Goal: Task Accomplishment & Management: Use online tool/utility

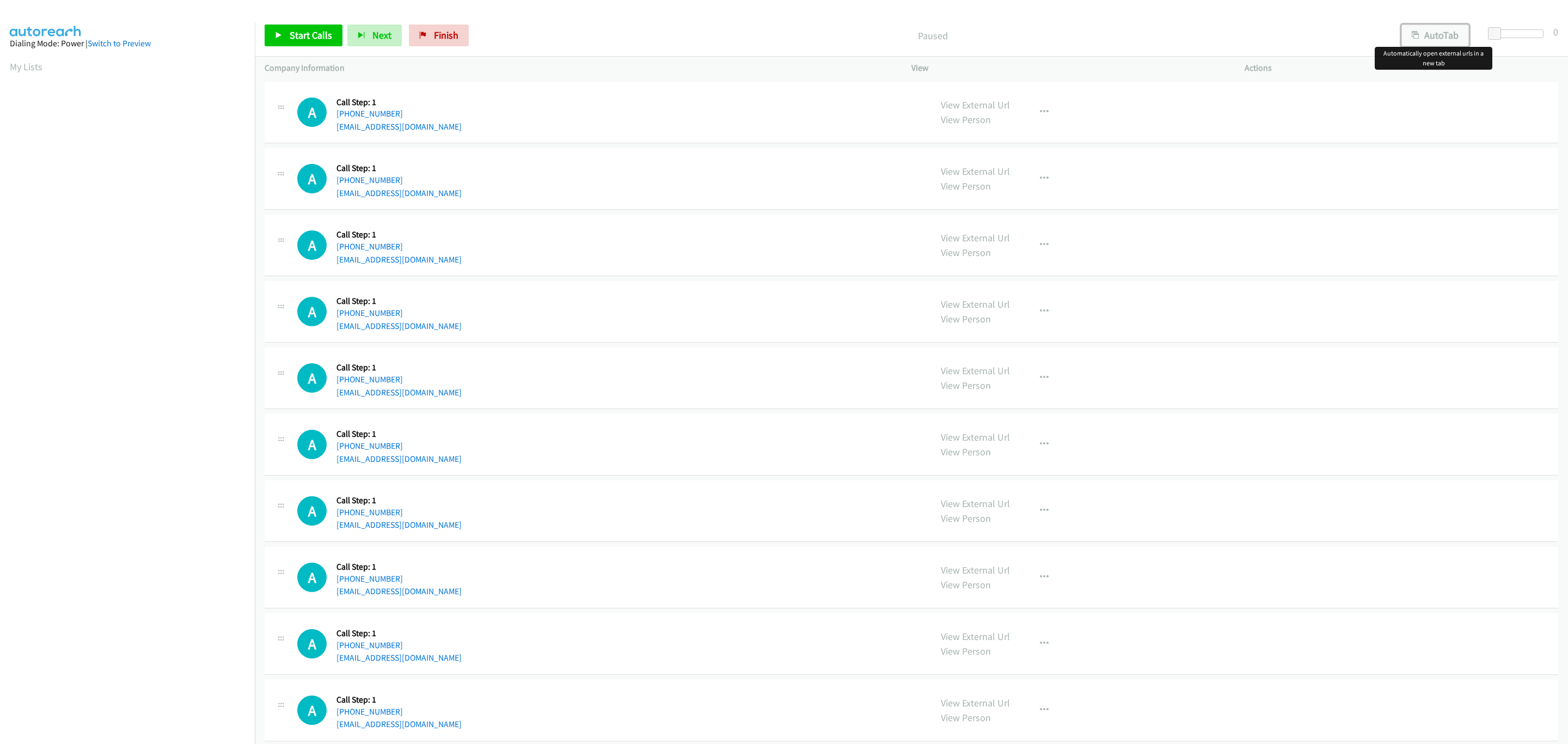
click at [1449, 35] on button "AutoTab" at bounding box center [1436, 35] width 68 height 22
click at [1499, 29] on span at bounding box center [1496, 34] width 13 height 13
click at [873, 282] on div "A Callback Scheduled Call Step: 1 America/New_York [PHONE_NUMBER] [EMAIL_ADDRES…" at bounding box center [911, 312] width 1294 height 62
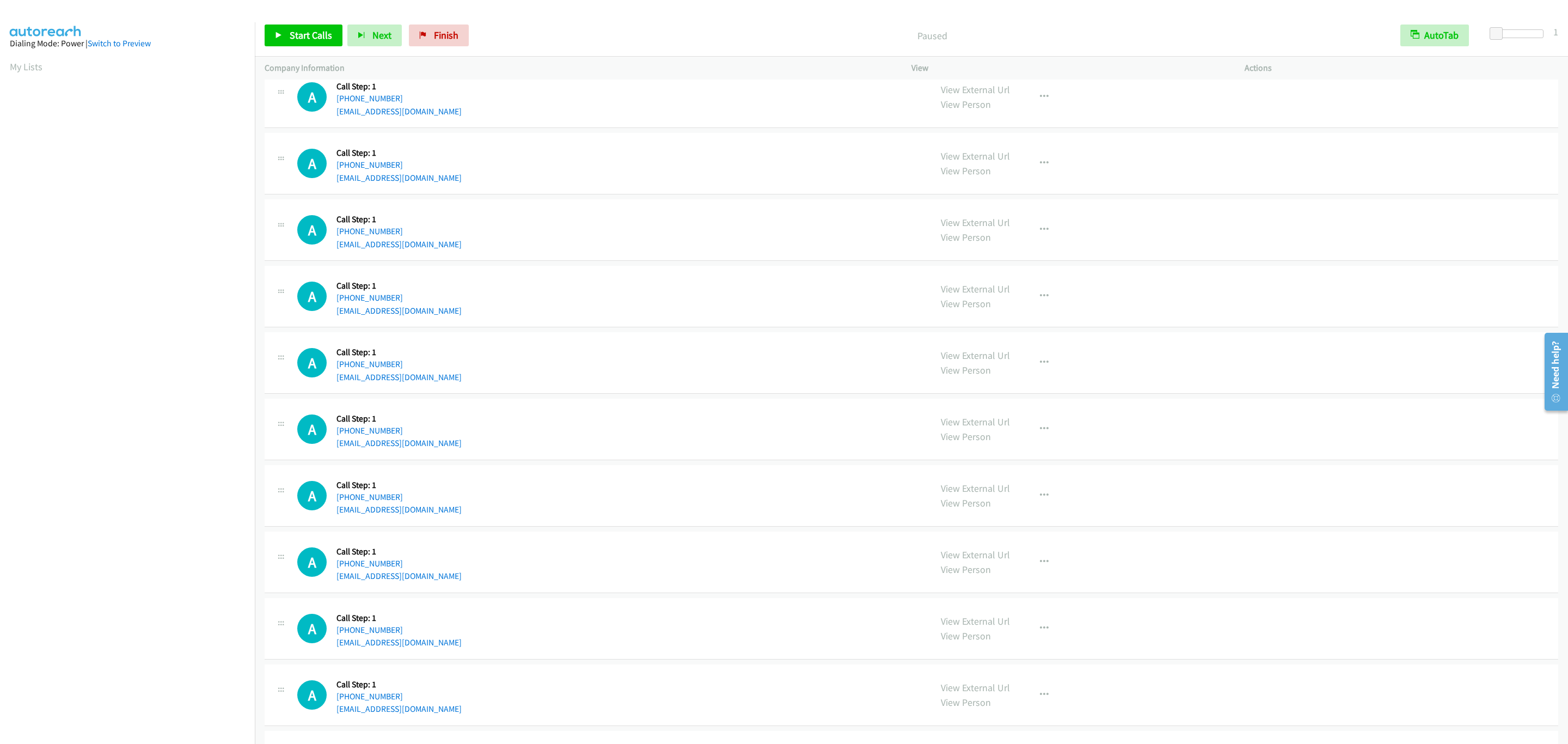
click at [856, 286] on div "A Callback Scheduled Call Step: 1 America/New_York [PHONE_NUMBER] [EMAIL_ADDRES…" at bounding box center [609, 296] width 624 height 41
click at [855, 286] on div "A Callback Scheduled Call Step: 1 America/New_York [PHONE_NUMBER] [EMAIL_ADDRES…" at bounding box center [609, 296] width 624 height 41
click at [737, 283] on div "A Callback Scheduled Call Step: 1 America/New_York [PHONE_NUMBER] [EMAIL_ADDRES…" at bounding box center [609, 296] width 624 height 41
click at [1119, 110] on div "View External Url View Person View External Url Email Schedule/Manage Callback …" at bounding box center [1103, 97] width 343 height 41
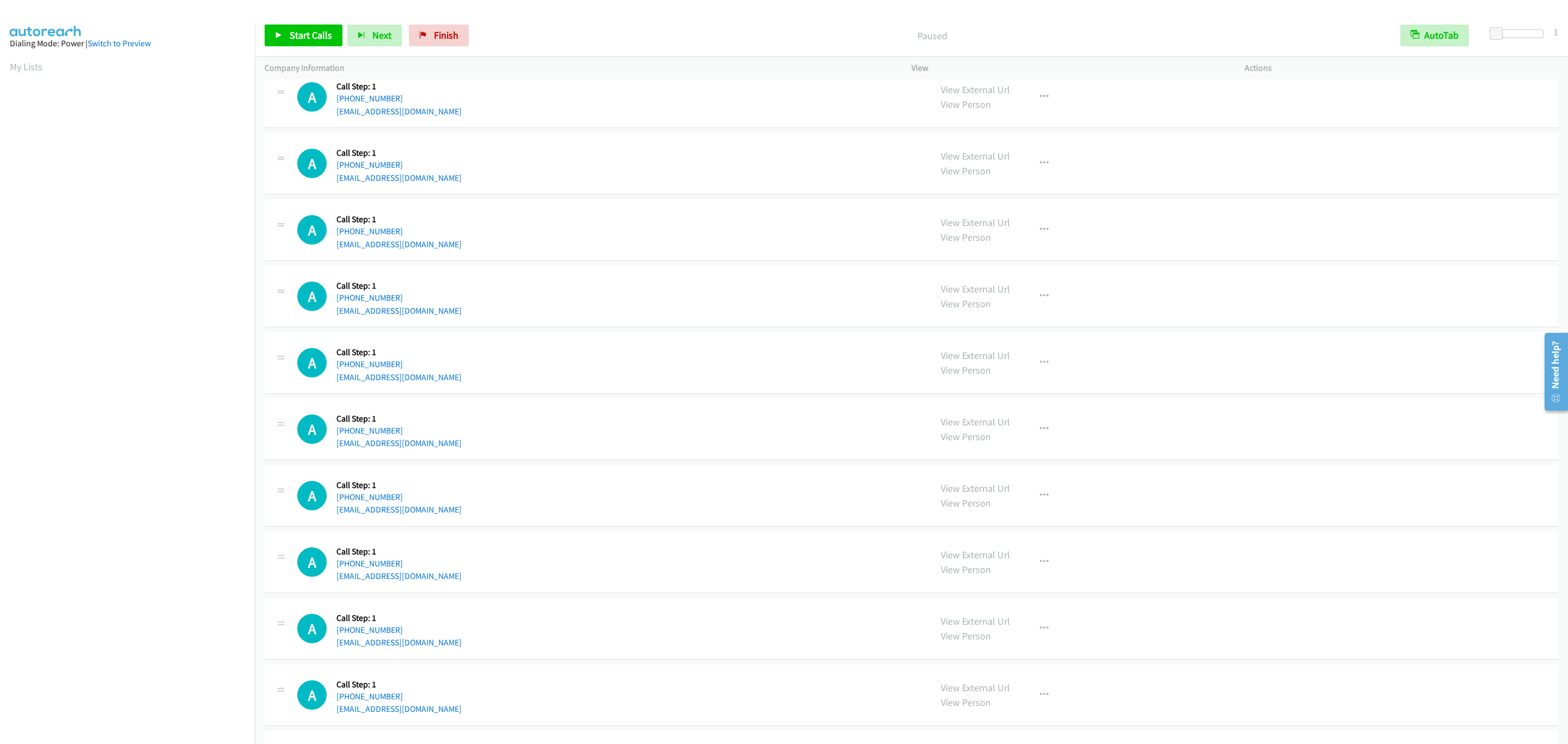
click at [851, 90] on div "A Callback Scheduled Call Step: 1 America/New_York [PHONE_NUMBER] [EMAIL_ADDRES…" at bounding box center [609, 97] width 624 height 41
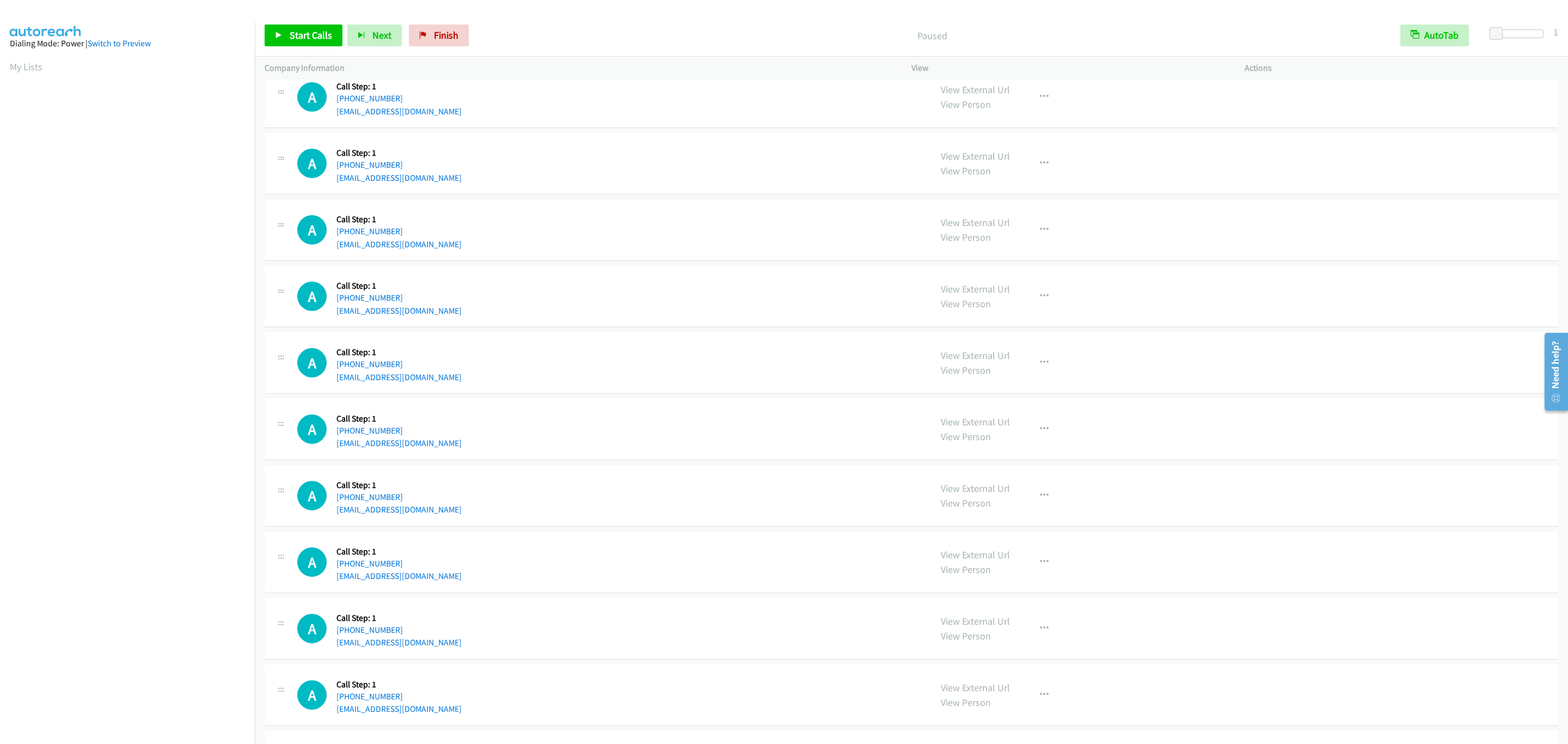
click at [851, 90] on div "A Callback Scheduled Call Step: 1 America/New_York [PHONE_NUMBER] [EMAIL_ADDRES…" at bounding box center [609, 97] width 624 height 41
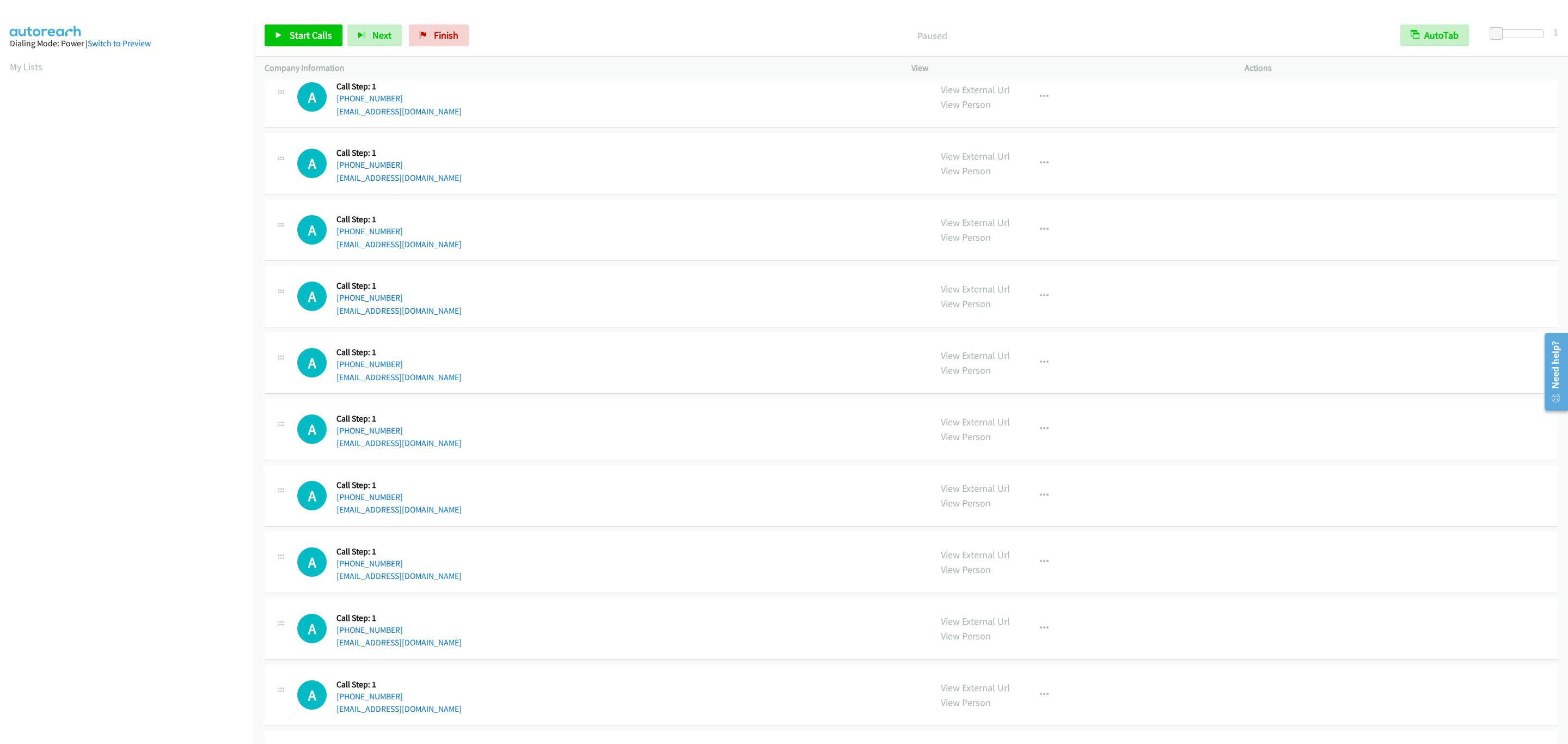
click at [851, 90] on div "A Callback Scheduled Call Step: 1 America/New_York [PHONE_NUMBER] [EMAIL_ADDRES…" at bounding box center [609, 97] width 624 height 41
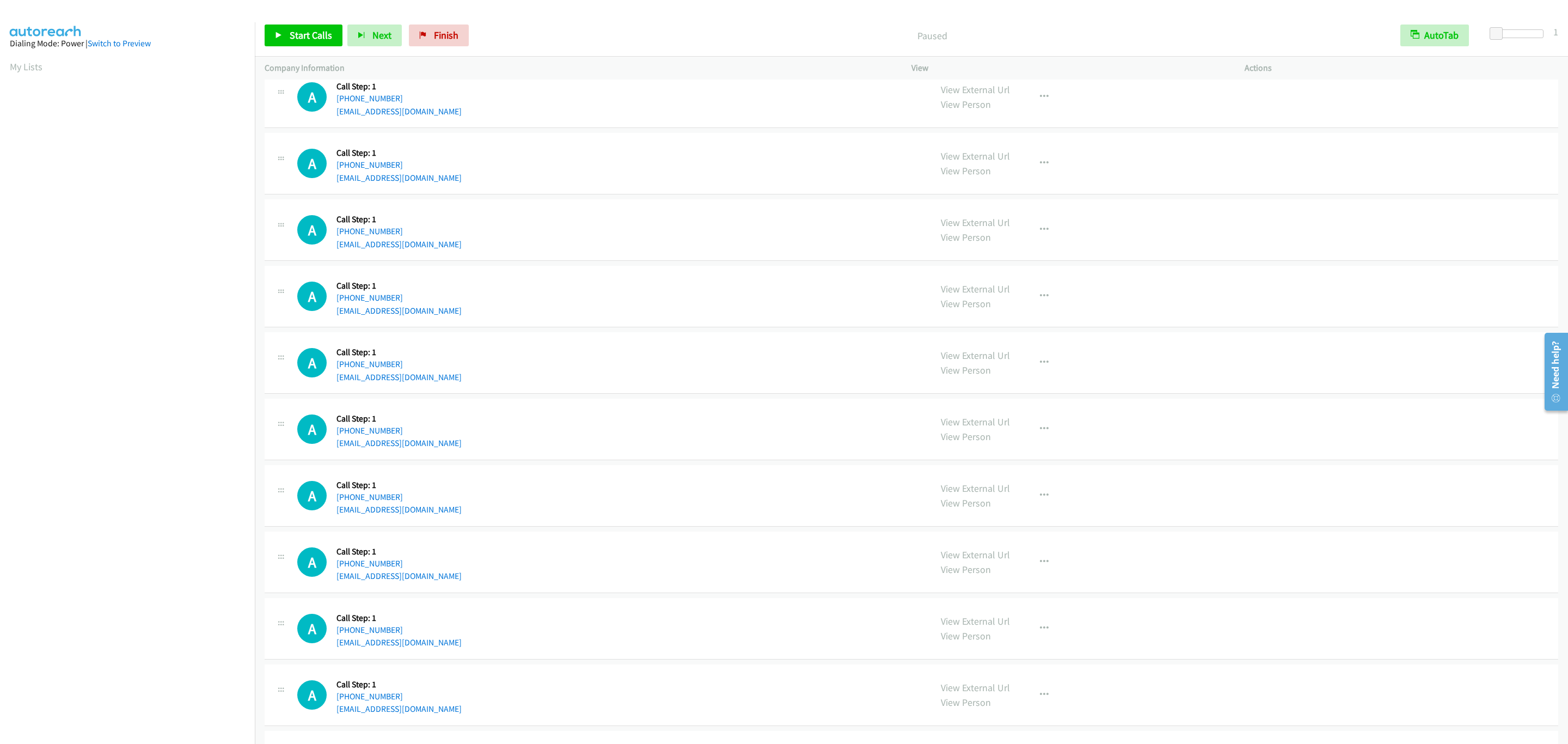
click at [851, 90] on div "A Callback Scheduled Call Step: 1 America/New_York [PHONE_NUMBER] [EMAIL_ADDRES…" at bounding box center [609, 97] width 624 height 41
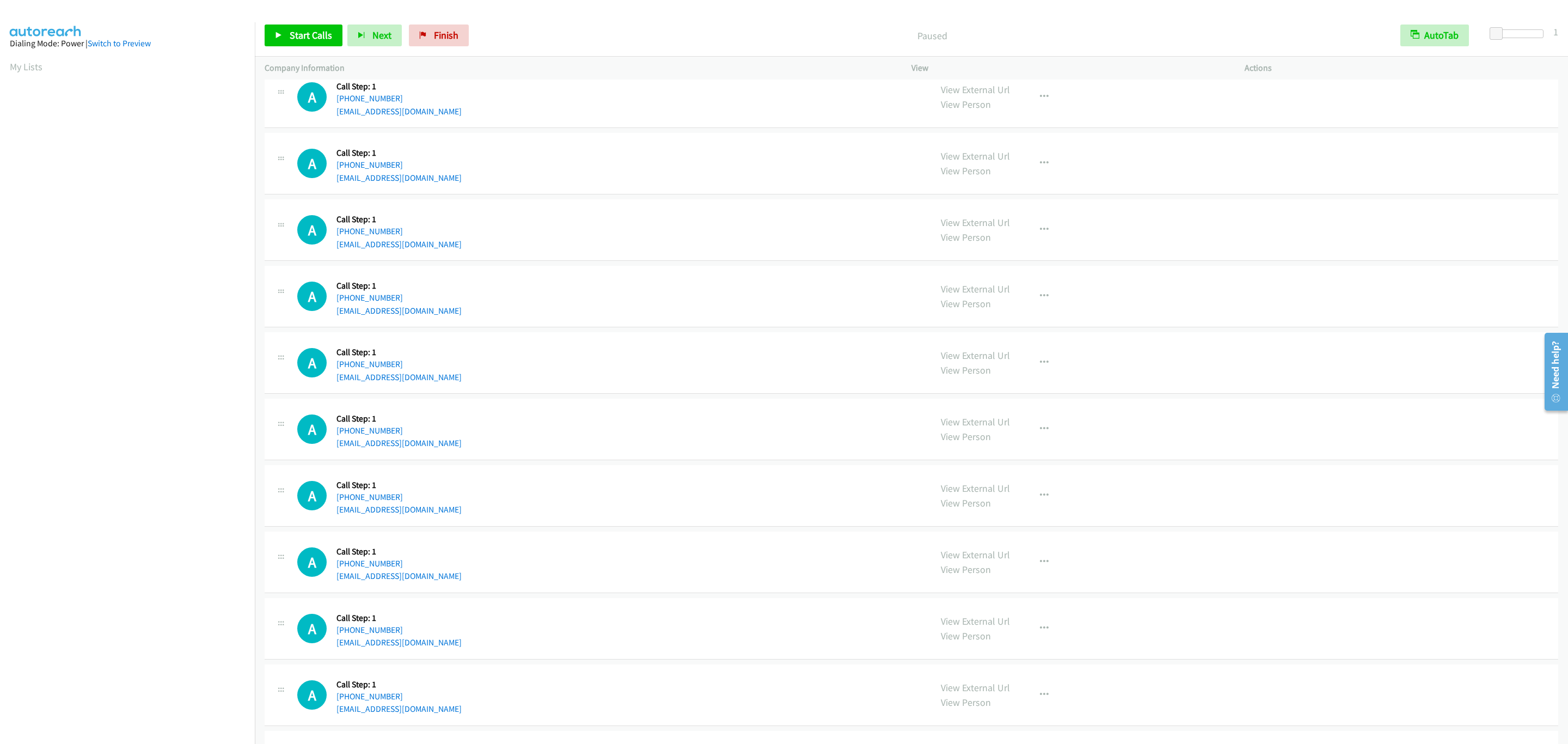
click at [851, 90] on div "A Callback Scheduled Call Step: 1 America/New_York [PHONE_NUMBER] [EMAIL_ADDRES…" at bounding box center [609, 97] width 624 height 41
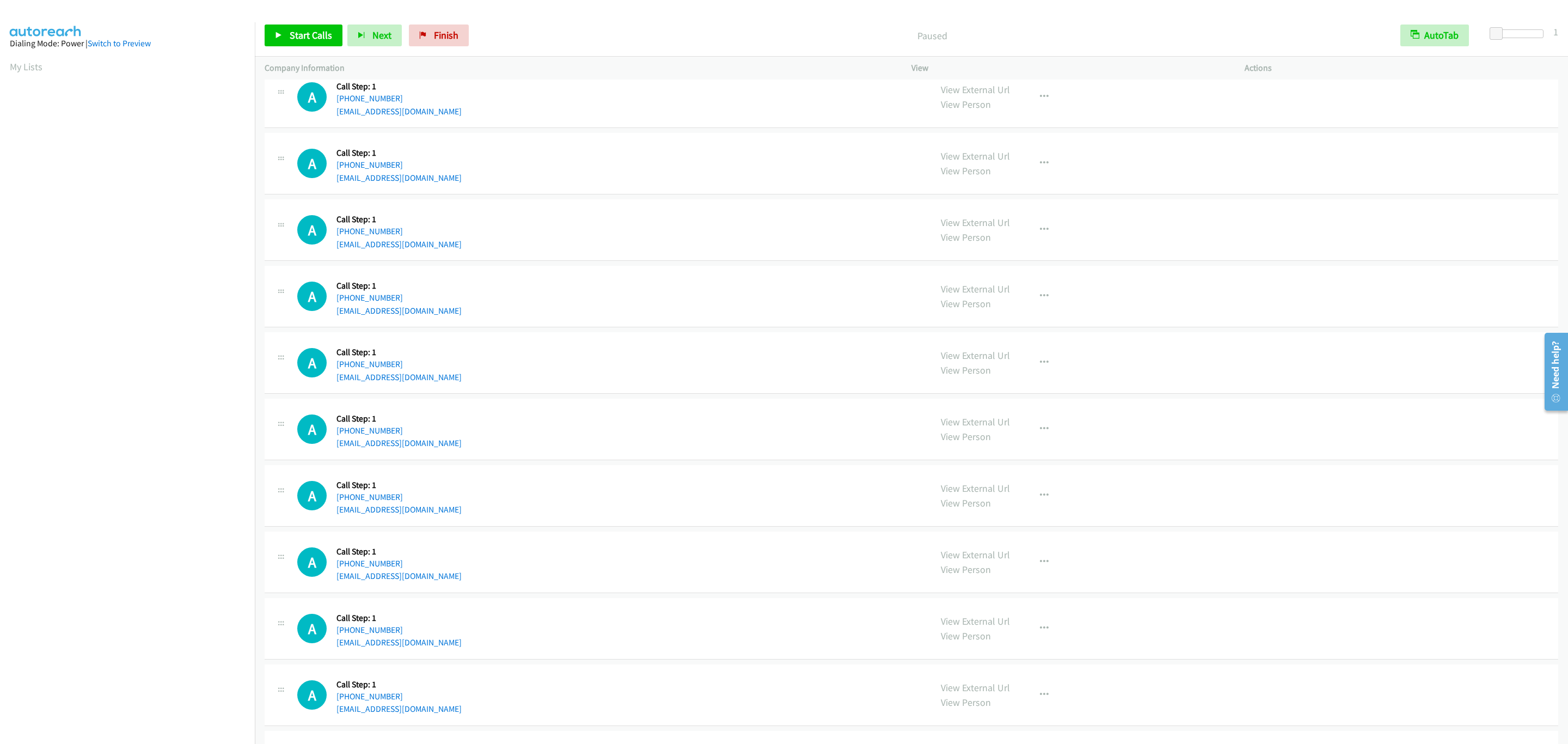
click at [851, 90] on div "A Callback Scheduled Call Step: 1 America/New_York [PHONE_NUMBER] [EMAIL_ADDRES…" at bounding box center [609, 97] width 624 height 41
click at [322, 28] on link "Start Calls" at bounding box center [303, 35] width 78 height 22
click at [282, 40] on link "Pause" at bounding box center [294, 35] width 60 height 22
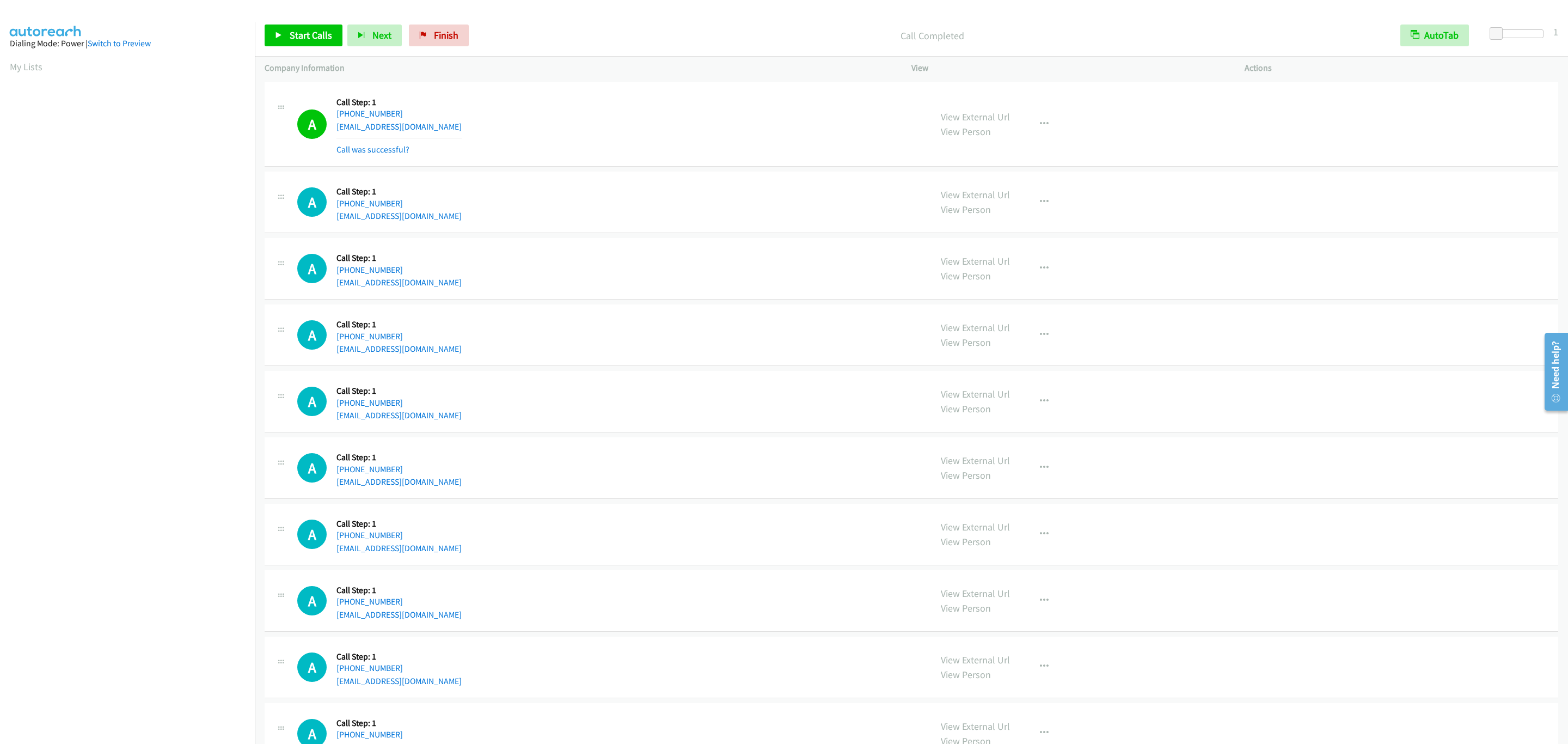
drag, startPoint x: 523, startPoint y: 168, endPoint x: 515, endPoint y: 167, distance: 8.1
click at [515, 167] on td "A Callback Scheduled Call Step: 1 America/New_York [PHONE_NUMBER] [EMAIL_ADDRES…" at bounding box center [912, 124] width 1314 height 90
click at [778, 293] on div "A Callback Scheduled Call Step: 1 America/New_York [PHONE_NUMBER] [EMAIL_ADDRES…" at bounding box center [911, 268] width 1294 height 62
click at [299, 27] on div "Start Calls Pause Next Finish Call Completed AutoTab AutoTab 1" at bounding box center [912, 35] width 1314 height 42
click at [299, 27] on link "Start Calls" at bounding box center [303, 35] width 78 height 22
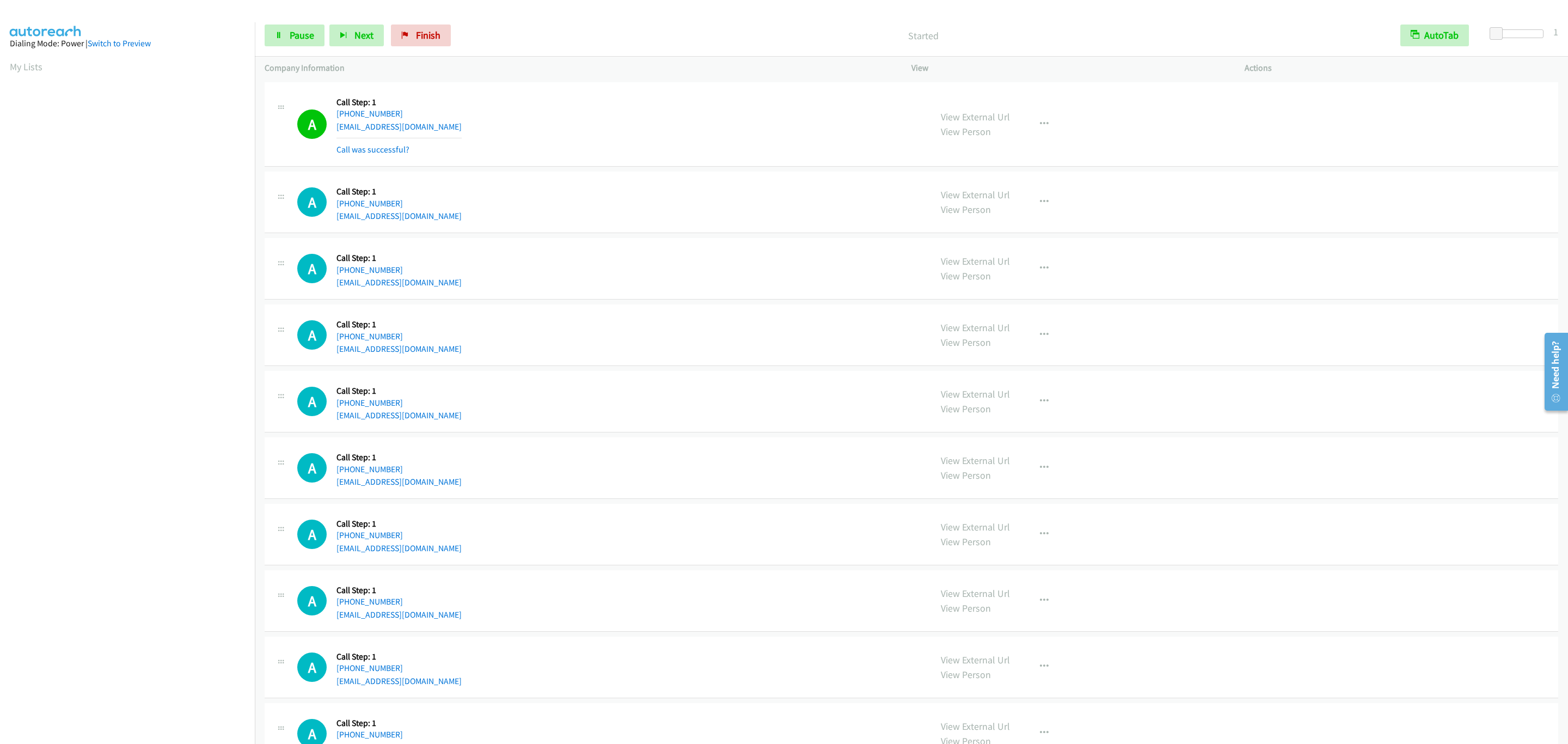
click at [663, 116] on div "A Callback Scheduled Call Step: 1 America/New_York [PHONE_NUMBER] [EMAIL_ADDRES…" at bounding box center [609, 125] width 624 height 65
click at [738, 150] on div "A Callback Scheduled Call Step: 1 America/New_York [PHONE_NUMBER] [EMAIL_ADDRES…" at bounding box center [609, 125] width 624 height 65
click at [721, 178] on div "A Callback Scheduled Call Step: 1 America/New_York [PHONE_NUMBER] [EMAIL_ADDRES…" at bounding box center [911, 202] width 1294 height 62
click at [719, 182] on div "A Callback Scheduled Call Step: 1 America/New_York [PHONE_NUMBER] [EMAIL_ADDRES…" at bounding box center [609, 202] width 624 height 41
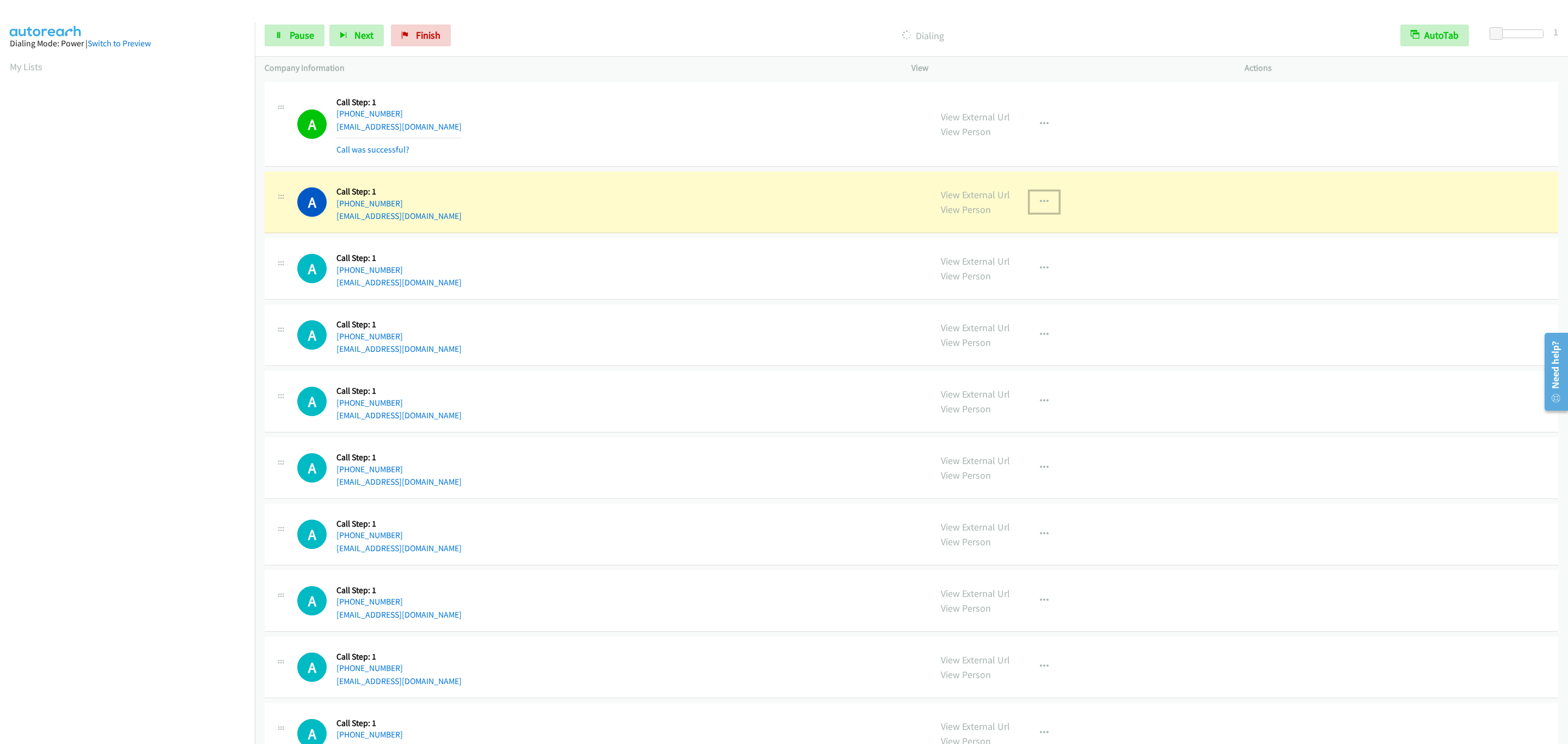
click at [1048, 201] on button "button" at bounding box center [1044, 202] width 29 height 22
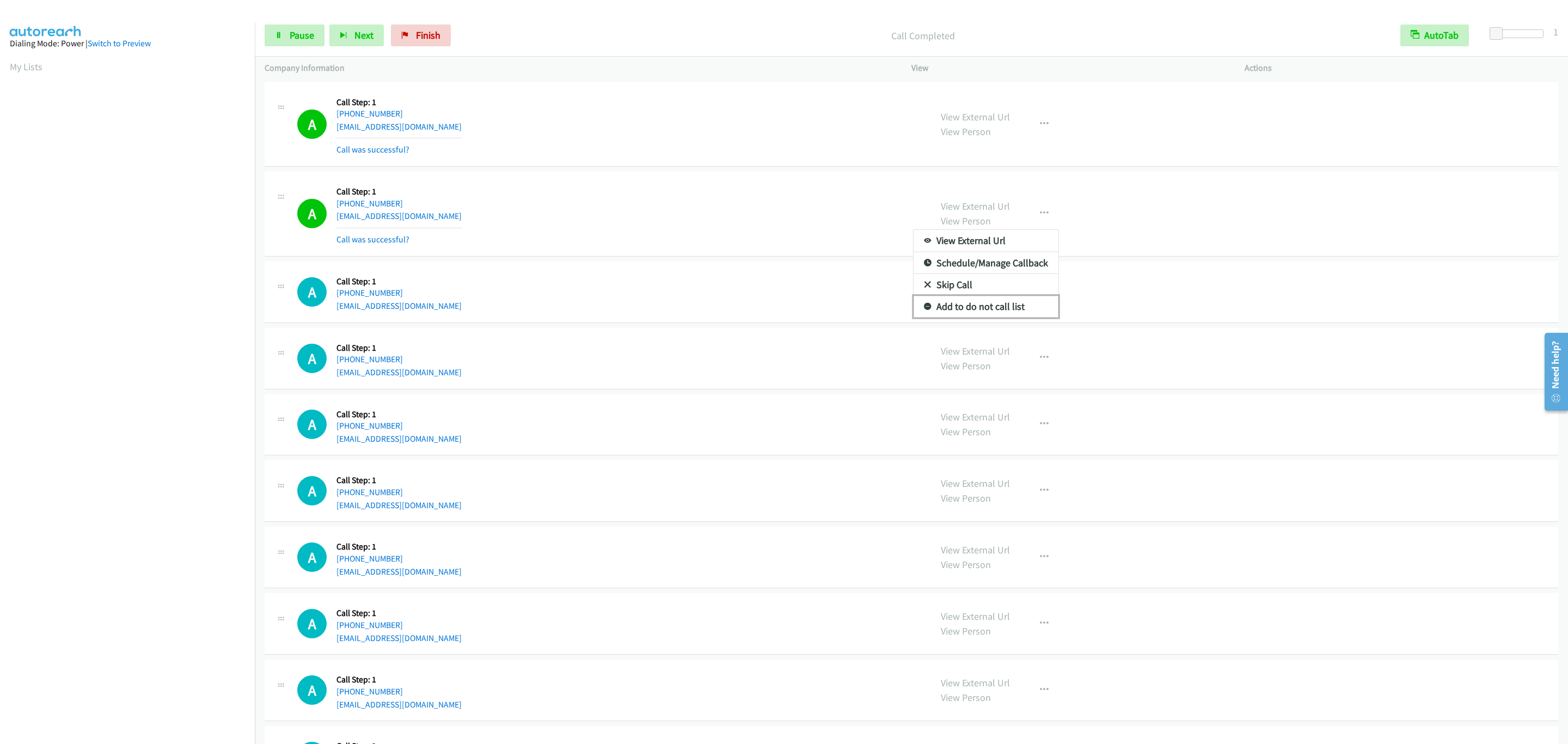
click at [1010, 306] on link "Add to do not call list" at bounding box center [986, 306] width 145 height 22
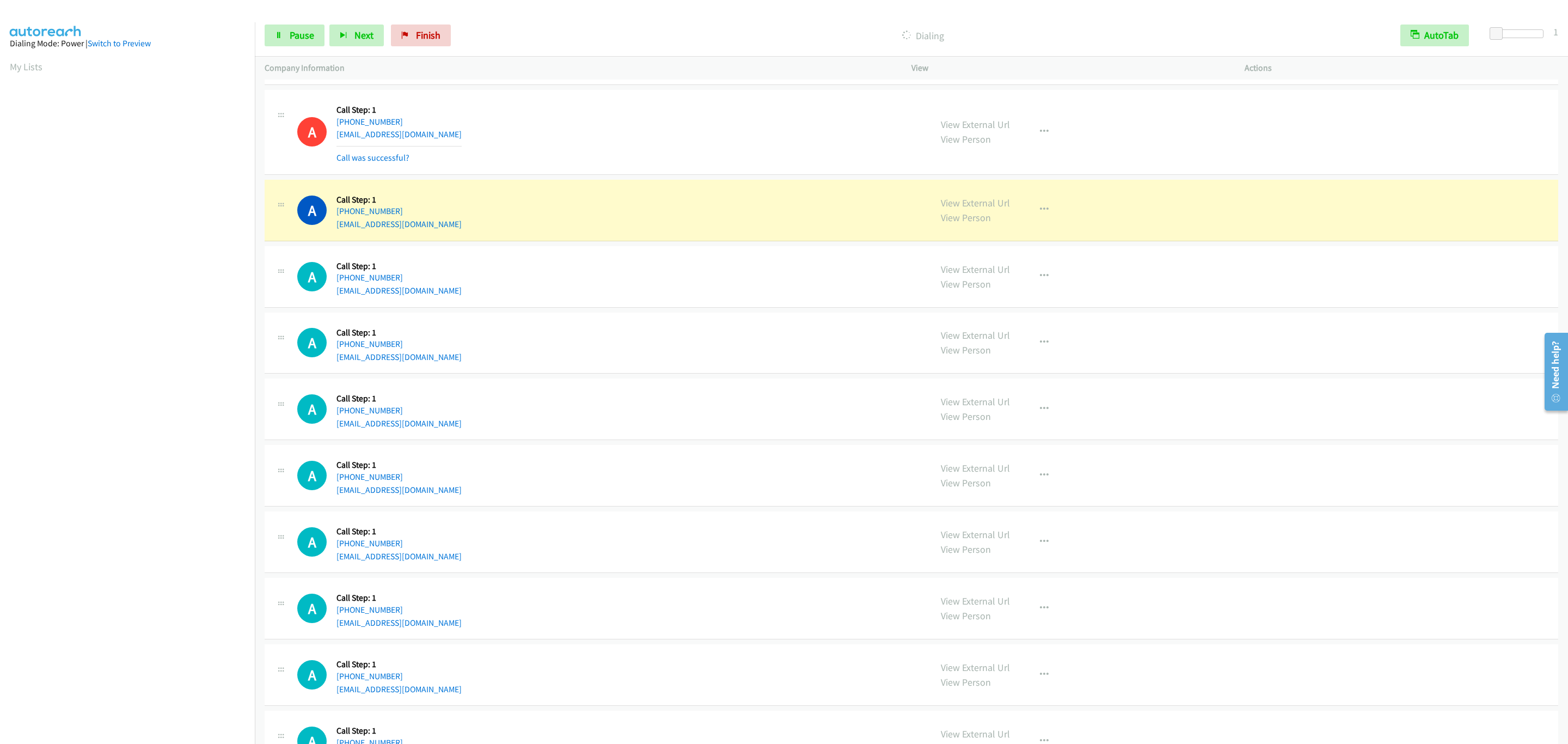
click at [915, 435] on div "A Callback Scheduled Call Step: 1 America/New_York [PHONE_NUMBER] [EMAIL_ADDRES…" at bounding box center [911, 409] width 1294 height 62
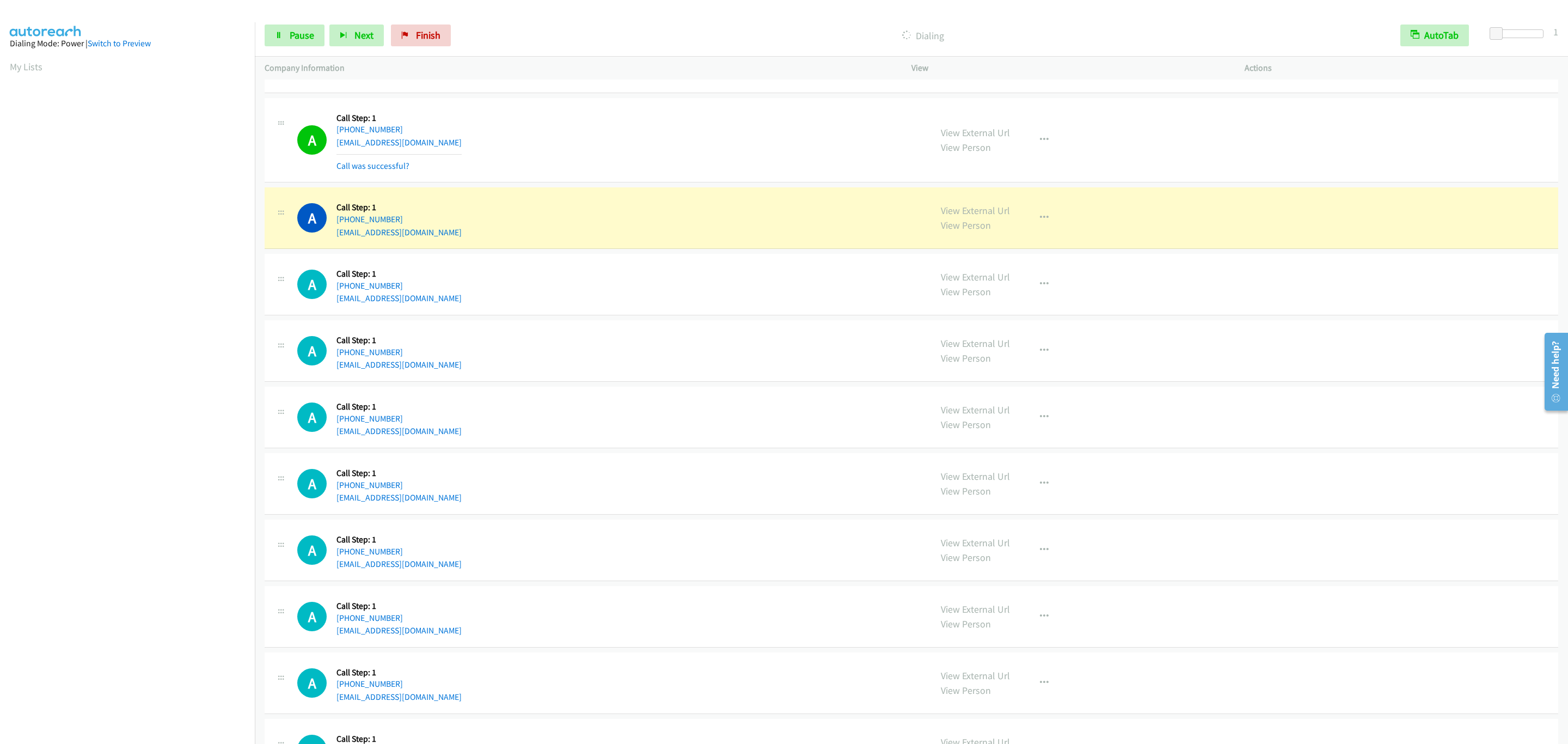
click at [167, 603] on section at bounding box center [128, 344] width 235 height 521
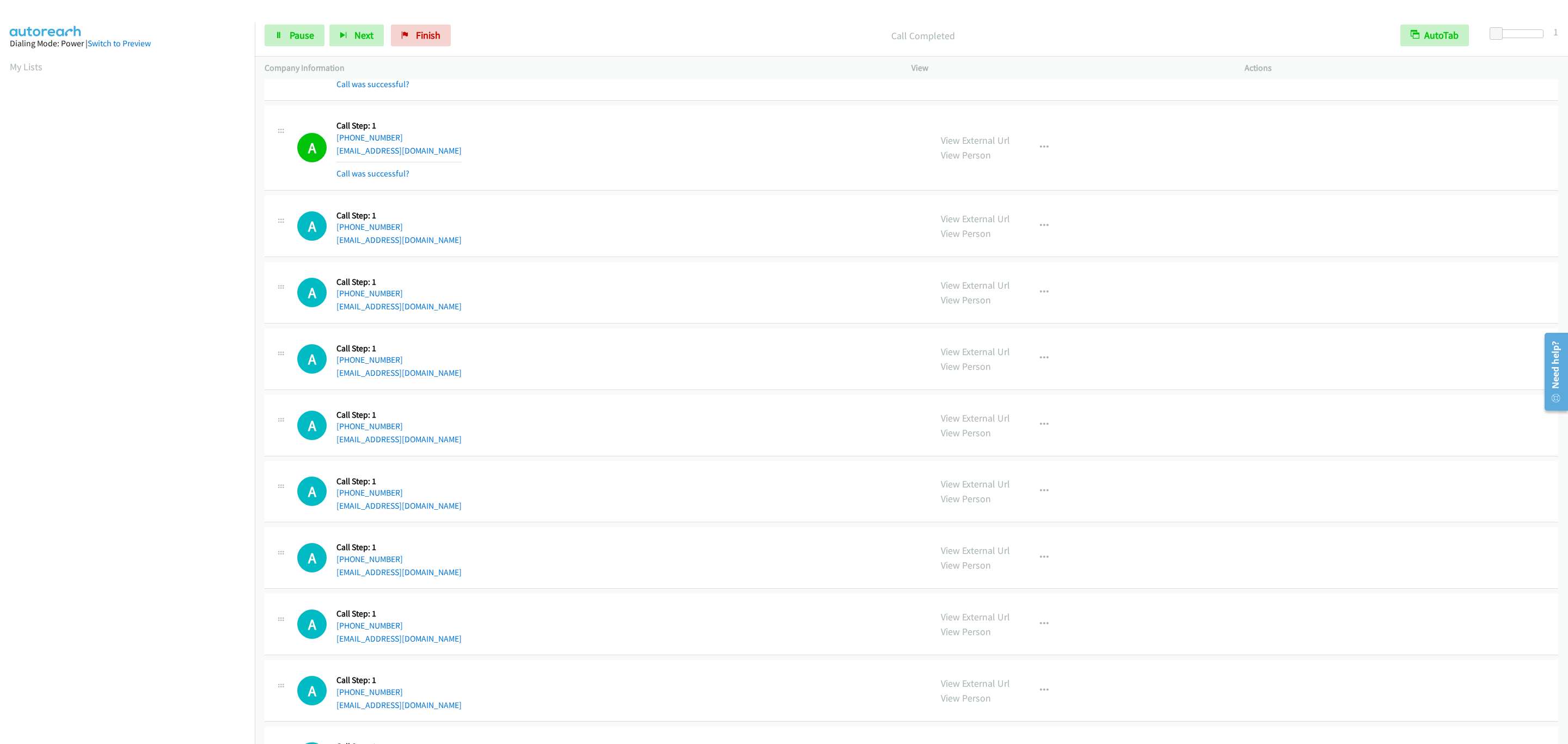
click at [273, 585] on div "A Callback Scheduled Call Step: 1 America/New_York [PHONE_NUMBER] [EMAIL_ADDRES…" at bounding box center [911, 557] width 1294 height 62
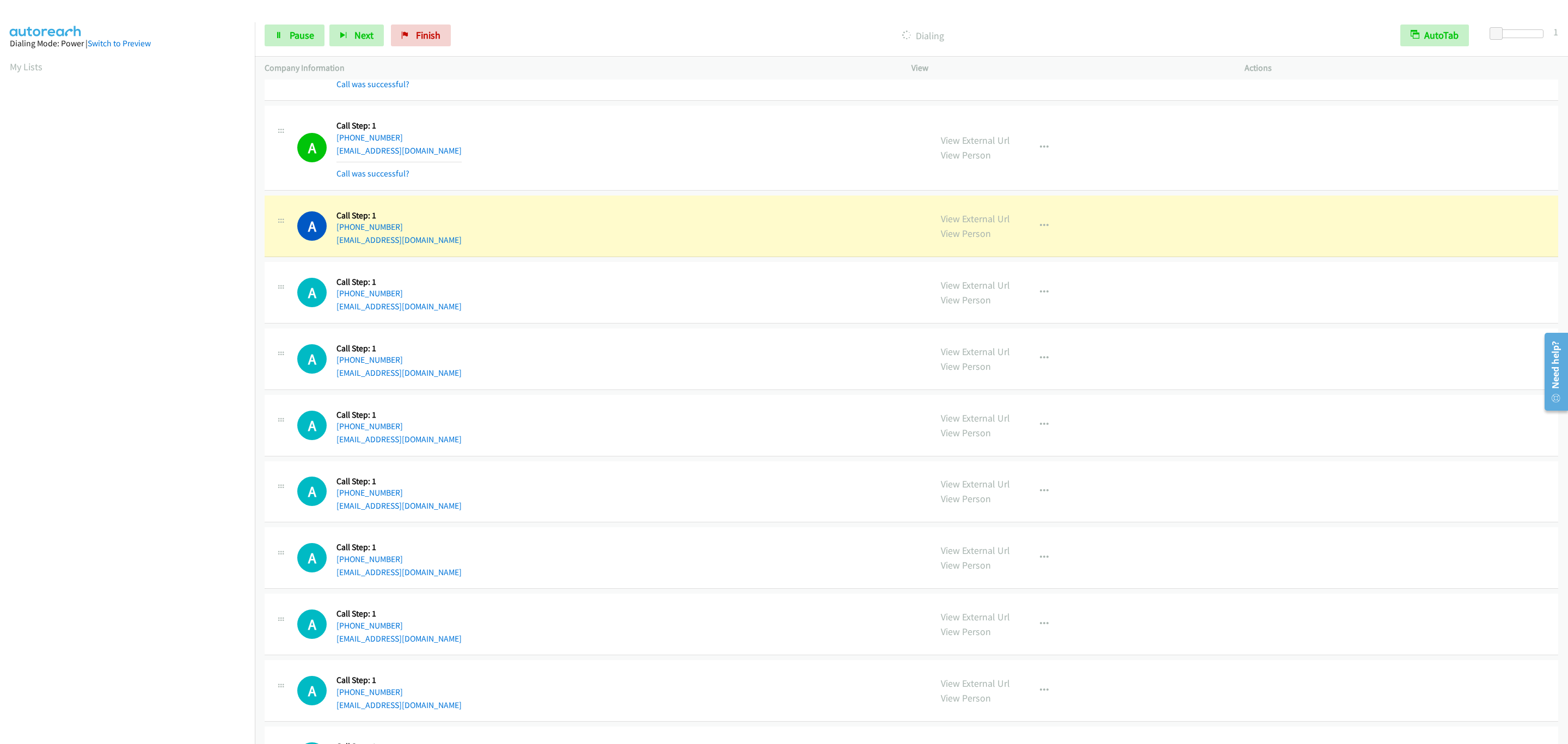
click at [590, 359] on div "A Callback Scheduled Call Step: 1 America/New_York [PHONE_NUMBER] [EMAIL_ADDRES…" at bounding box center [609, 359] width 624 height 41
click at [1040, 237] on button "button" at bounding box center [1044, 226] width 29 height 22
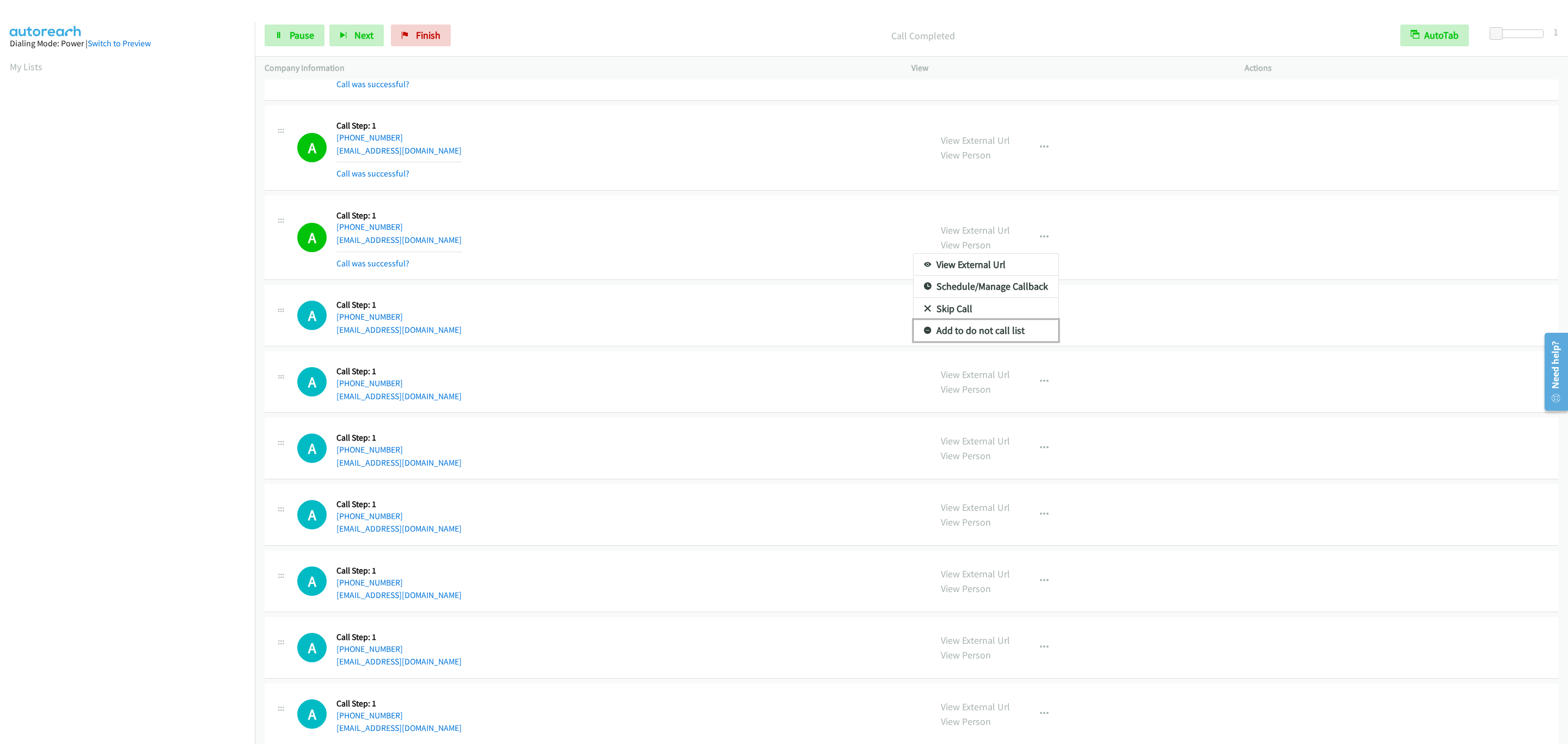
click at [1015, 339] on link "Add to do not call list" at bounding box center [986, 330] width 145 height 22
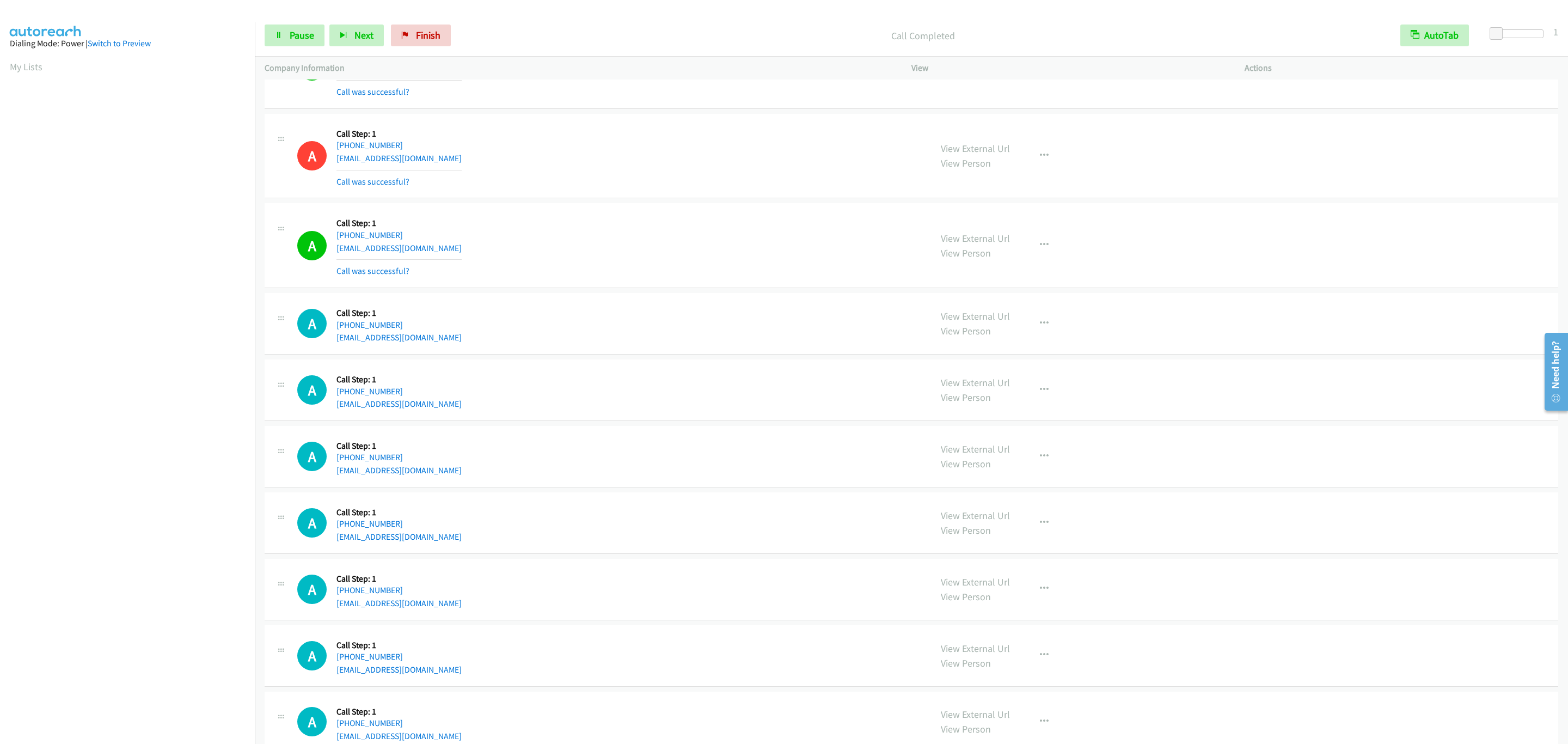
scroll to position [490, 0]
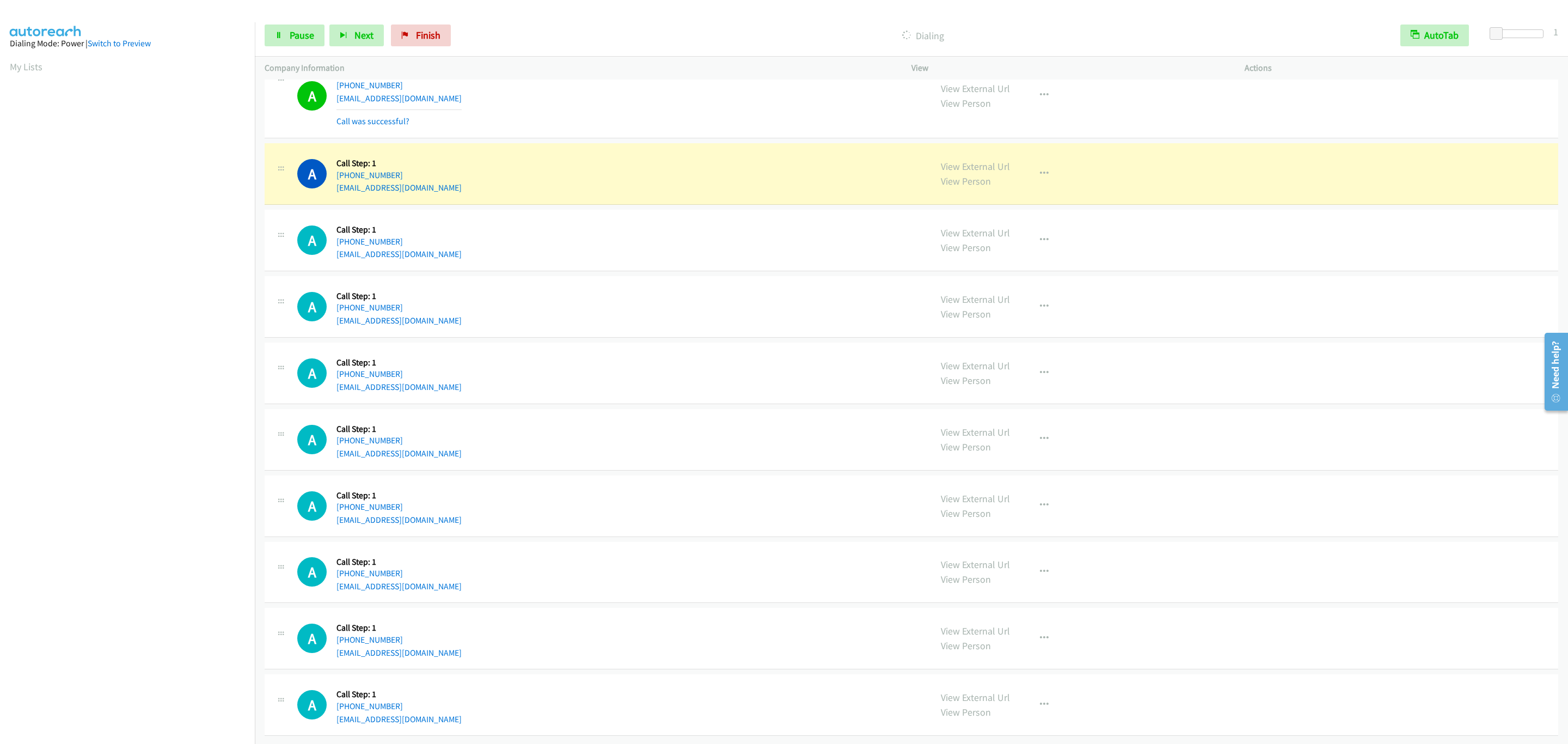
click at [539, 116] on div "A Callback Scheduled Call Step: 1 America/New_York [PHONE_NUMBER] [EMAIL_ADDRES…" at bounding box center [609, 96] width 624 height 65
drag, startPoint x: 1012, startPoint y: 366, endPoint x: 977, endPoint y: 349, distance: 38.9
click at [1010, 367] on div "View External Url View Person View External Url Email Schedule/Manage Callback …" at bounding box center [1103, 373] width 343 height 41
click at [838, 286] on div "A Callback Scheduled Call Step: 1 America/New_York [PHONE_NUMBER] [EMAIL_ADDRES…" at bounding box center [609, 306] width 624 height 41
click at [836, 286] on div "A Callback Scheduled Call Step: 1 America/New_York [PHONE_NUMBER] [EMAIL_ADDRES…" at bounding box center [609, 306] width 624 height 41
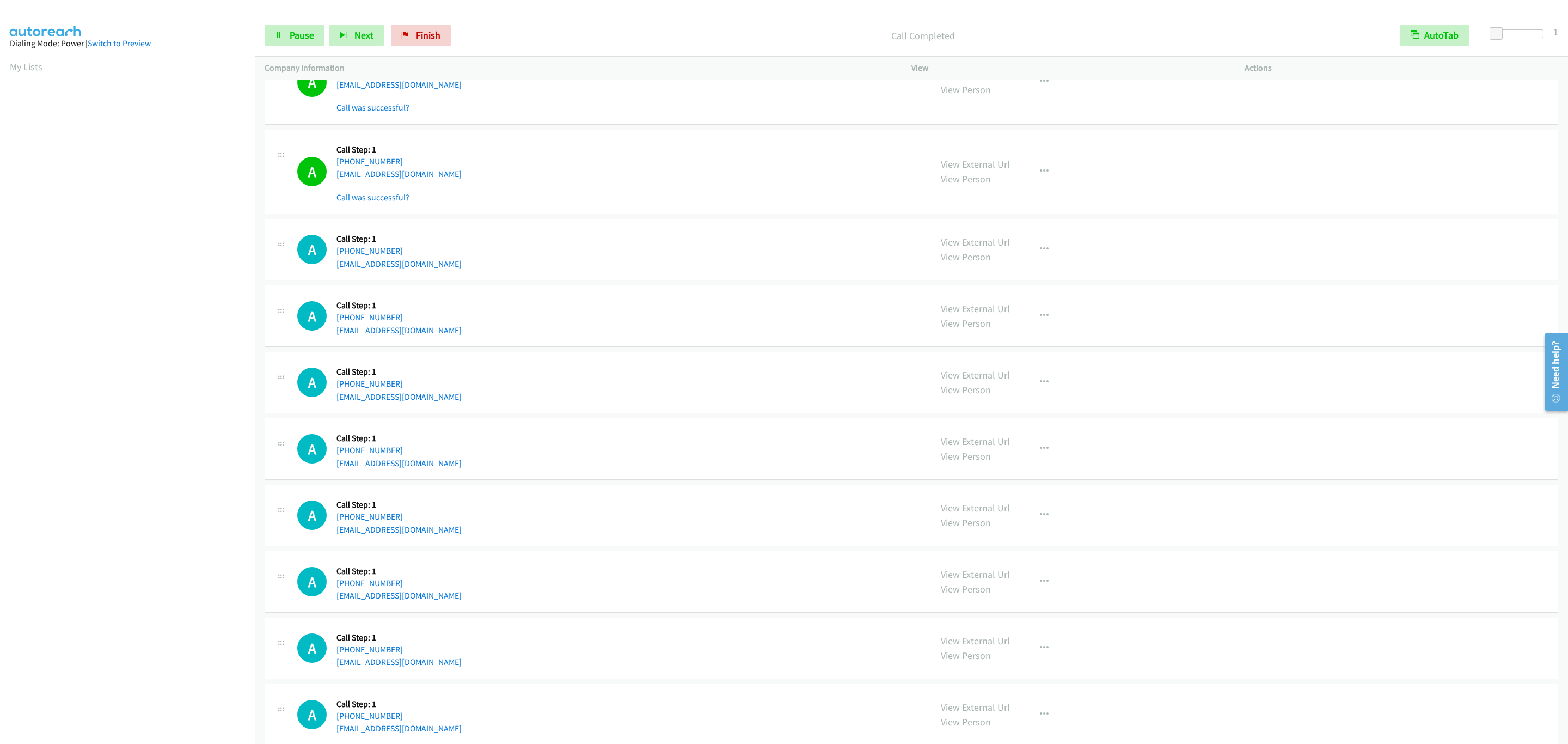
click at [1058, 379] on div "View External Url View Person View External Url Email Schedule/Manage Callback …" at bounding box center [1103, 382] width 343 height 41
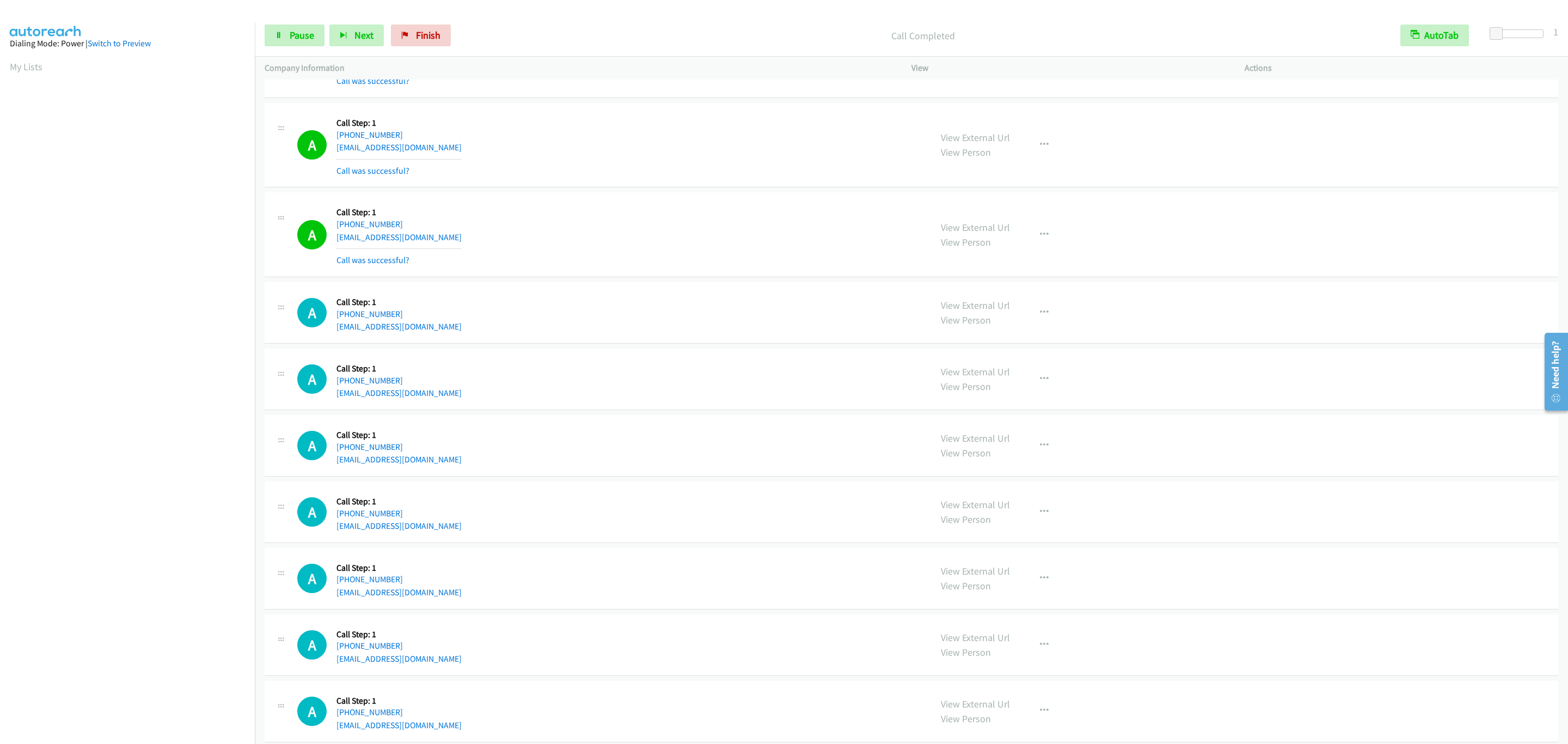
scroll to position [541, 0]
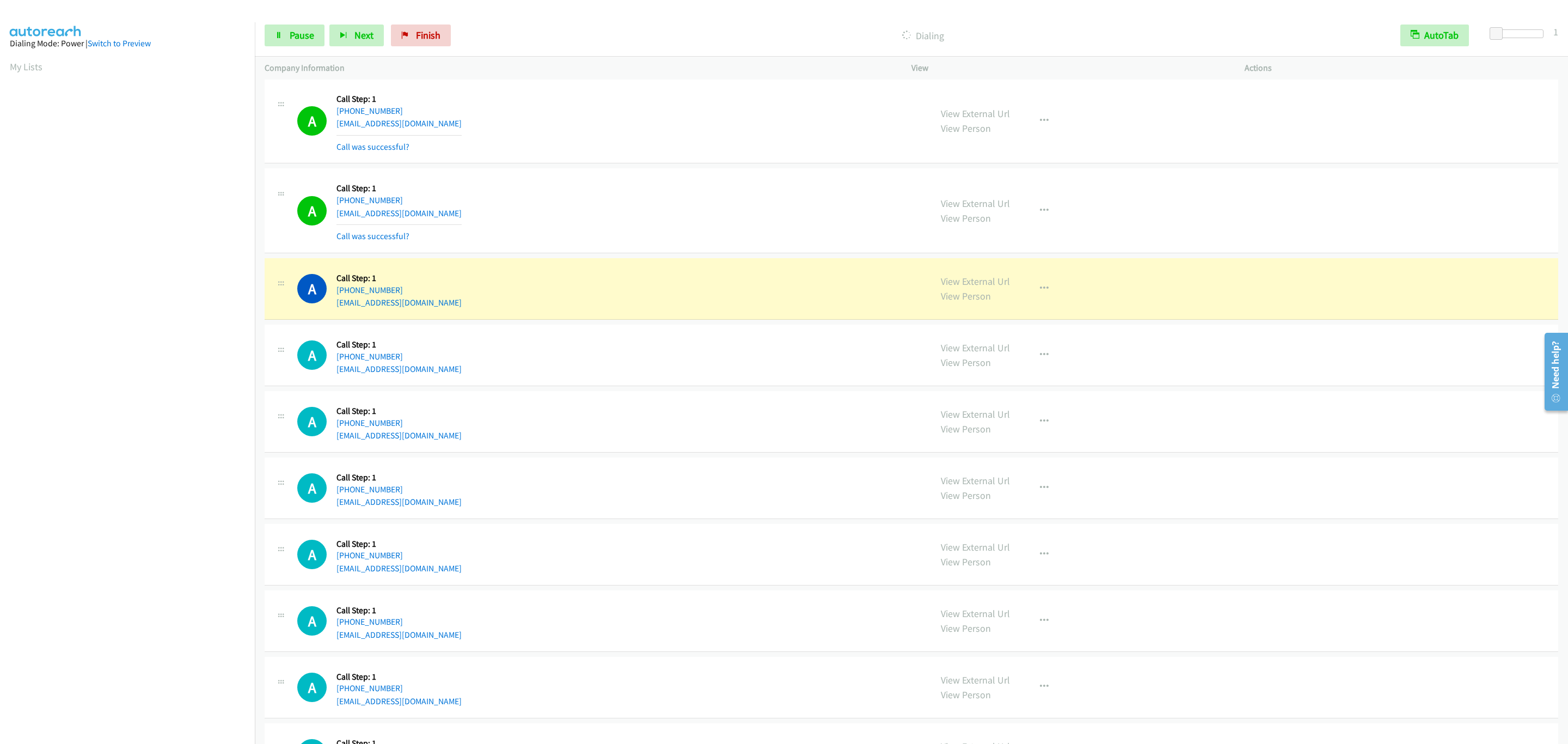
click at [585, 381] on div "A Callback Scheduled Call Step: 1 America/New_York [PHONE_NUMBER] [EMAIL_ADDRES…" at bounding box center [911, 355] width 1294 height 62
click at [319, 37] on link "Pause" at bounding box center [294, 35] width 60 height 22
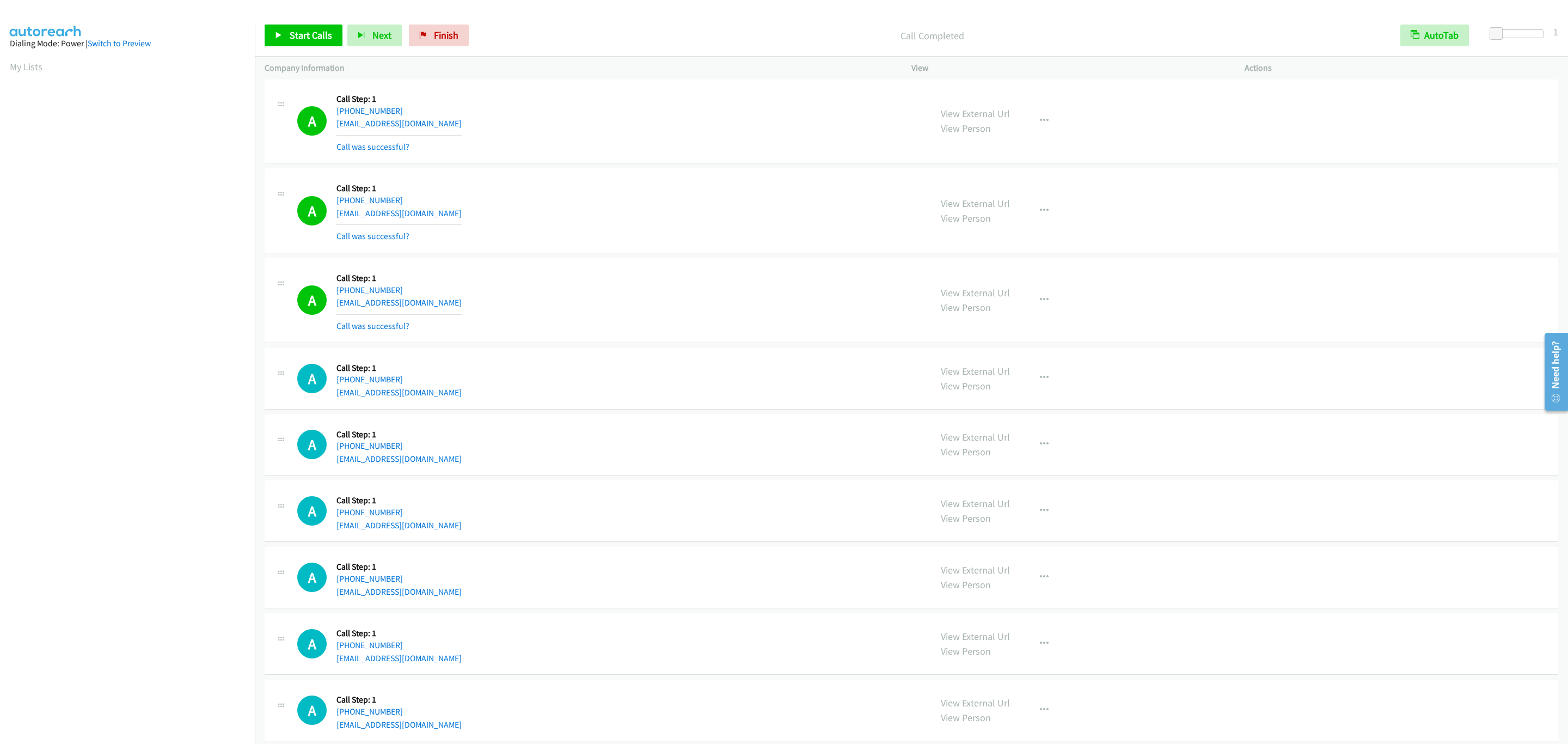
drag, startPoint x: 1255, startPoint y: 95, endPoint x: 1268, endPoint y: 98, distance: 13.3
click at [1261, 96] on div "View External Url View Person View External Url Email Schedule/Manage Callback …" at bounding box center [1103, 122] width 343 height 65
click at [1271, 98] on div "A Callback Scheduled Call Step: 1 America/New_York [PHONE_NUMBER] [EMAIL_ADDRES…" at bounding box center [911, 122] width 1294 height 85
click at [1271, 100] on div "A Callback Scheduled Call Step: 1 America/New_York [PHONE_NUMBER] [EMAIL_ADDRES…" at bounding box center [911, 122] width 1294 height 85
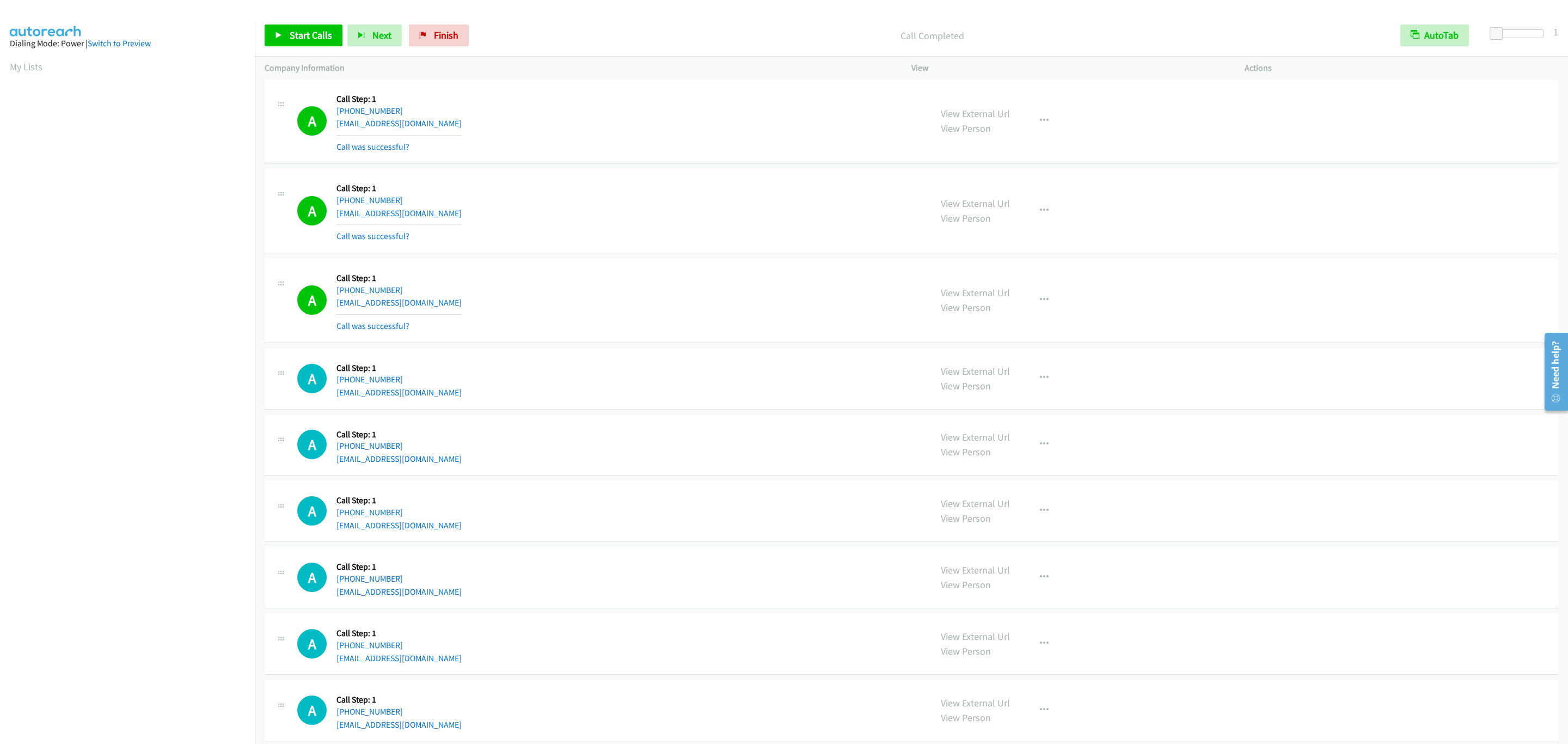
click at [1271, 100] on div "A Callback Scheduled Call Step: 1 America/New_York [PHONE_NUMBER] [EMAIL_ADDRES…" at bounding box center [911, 122] width 1294 height 85
